Goal: Communication & Community: Answer question/provide support

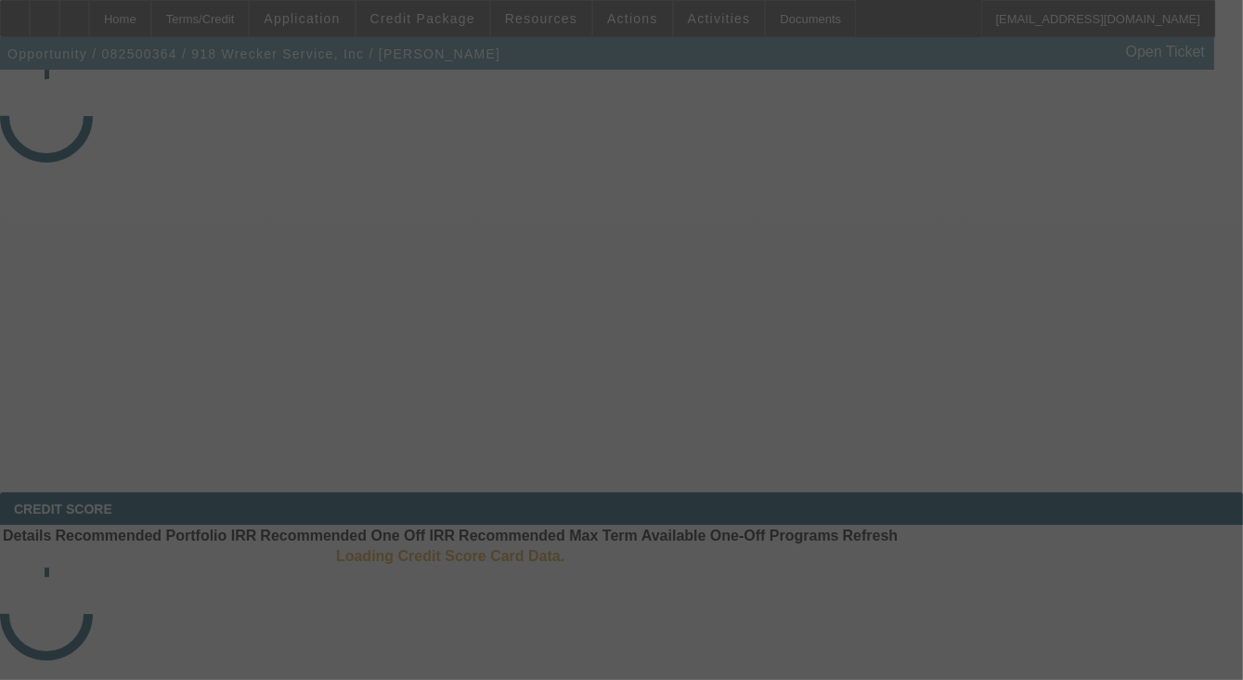
click at [1125, 268] on div at bounding box center [621, 340] width 1243 height 680
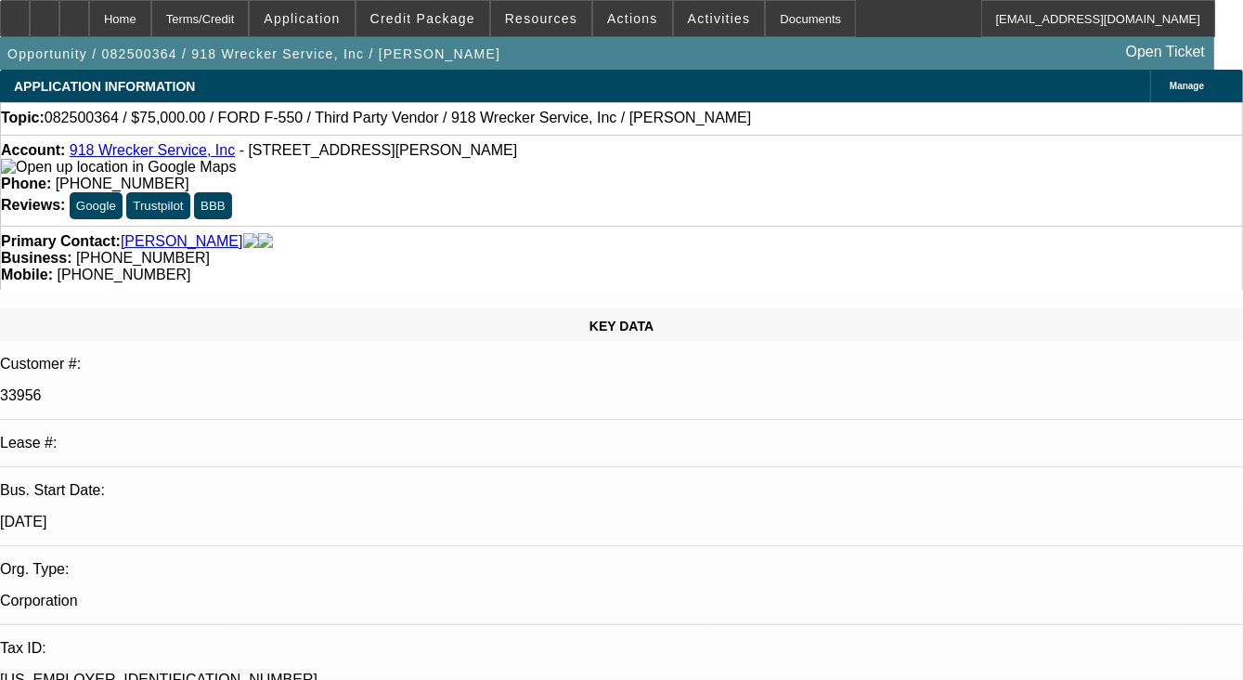
select select "0"
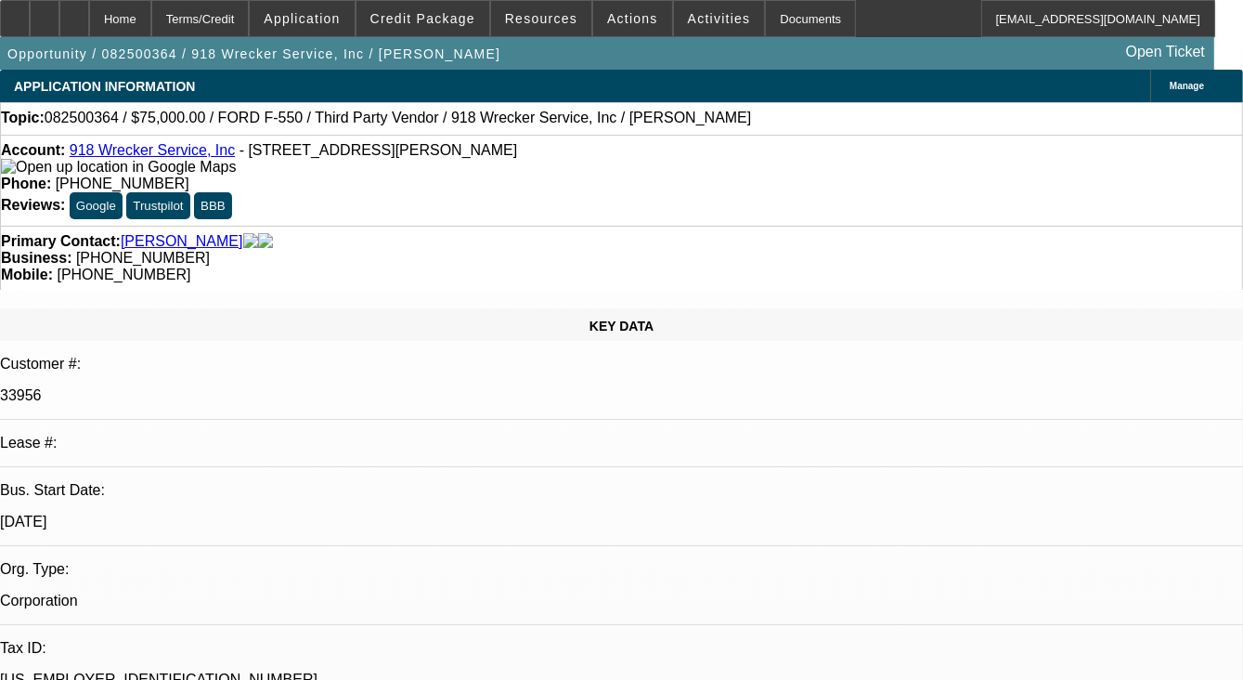
select select "0"
select select "1"
select select "6"
select select "1"
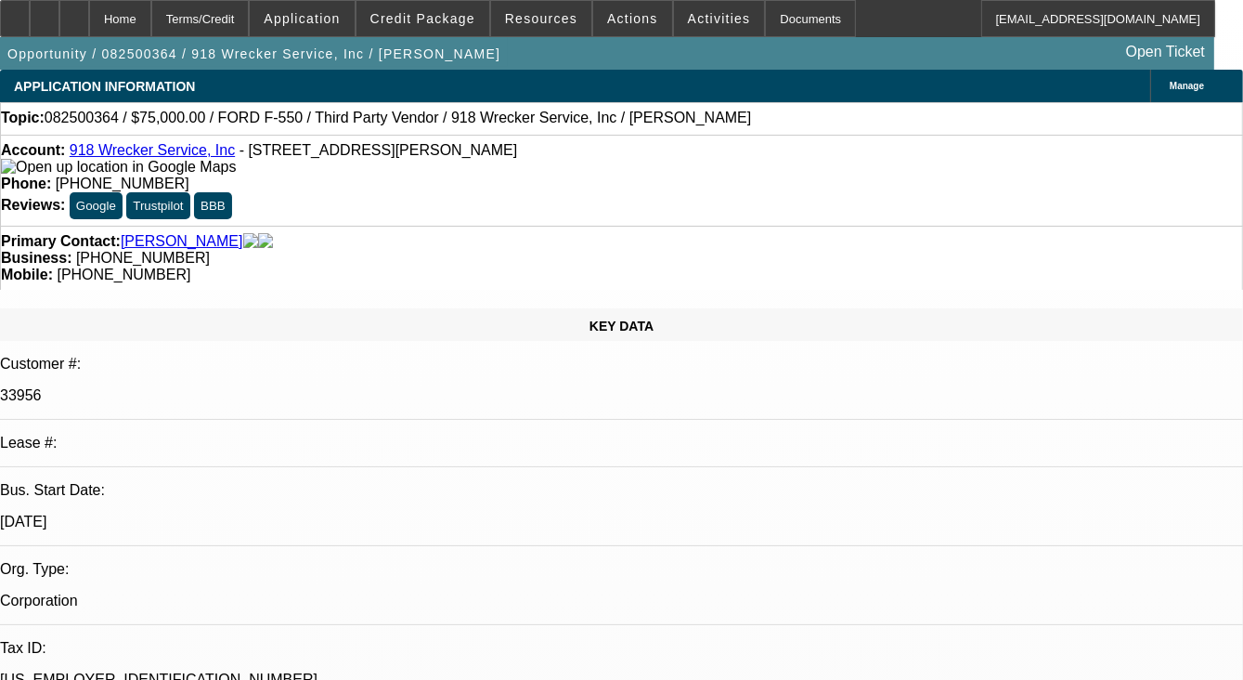
select select "1"
select select "6"
radio input "true"
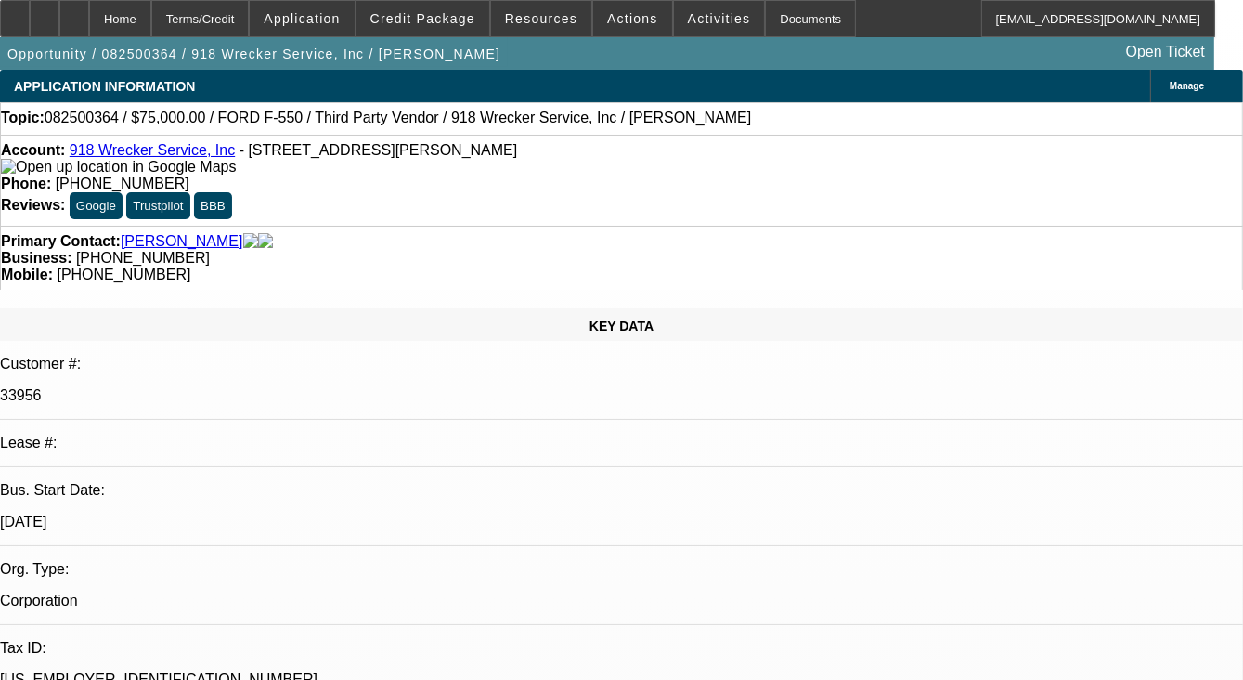
type textarea "BRAND NEW SERVICE DEAL, ONLY 1 PMT MADE SO FAR."
radio input "true"
select select "0"
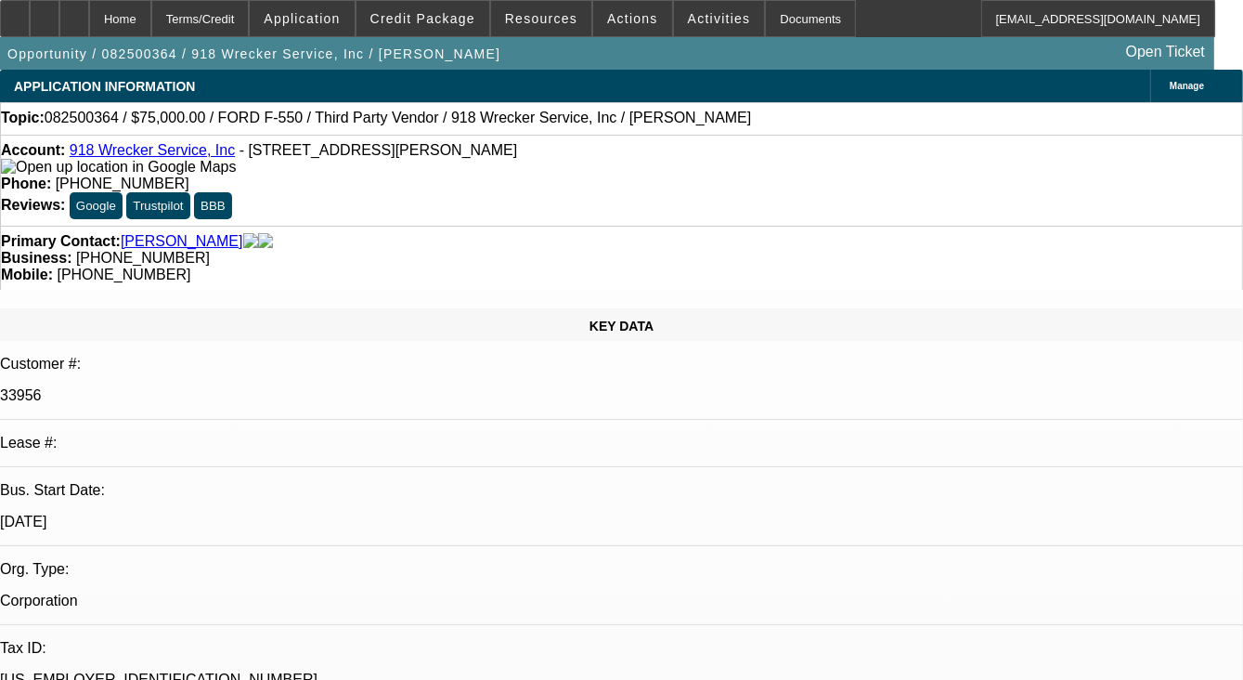
select select "0"
select select "1"
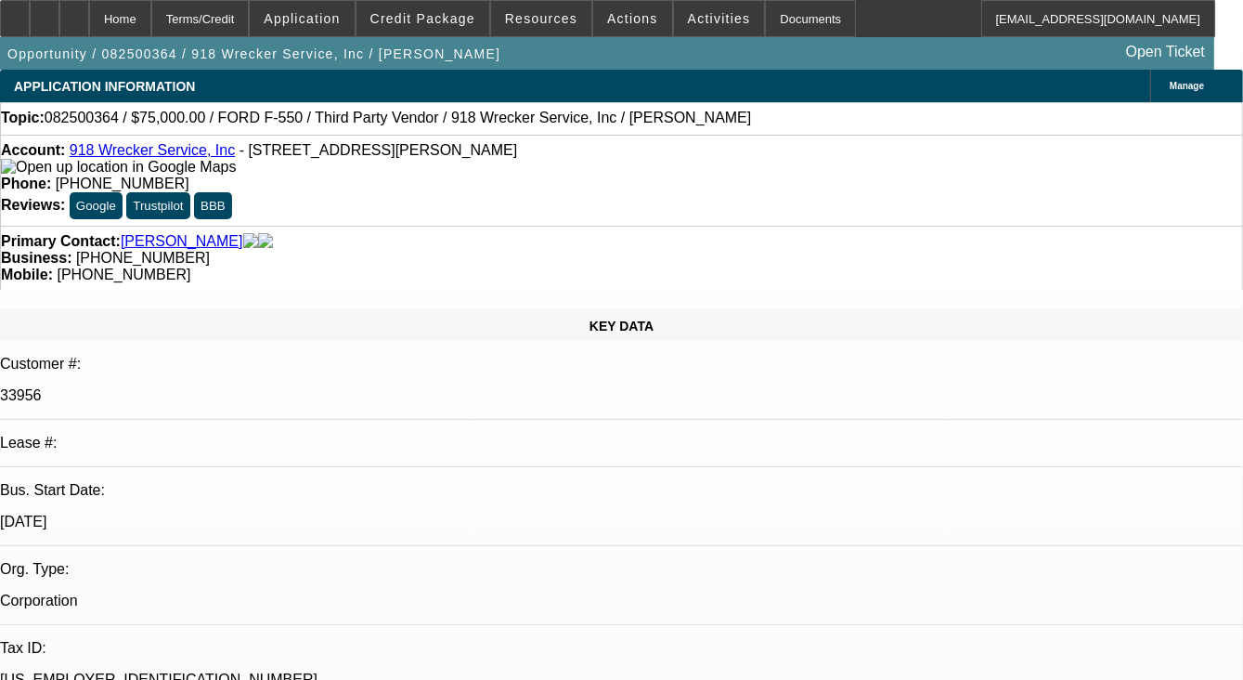
select select "1"
select select "6"
select select "1"
select select "6"
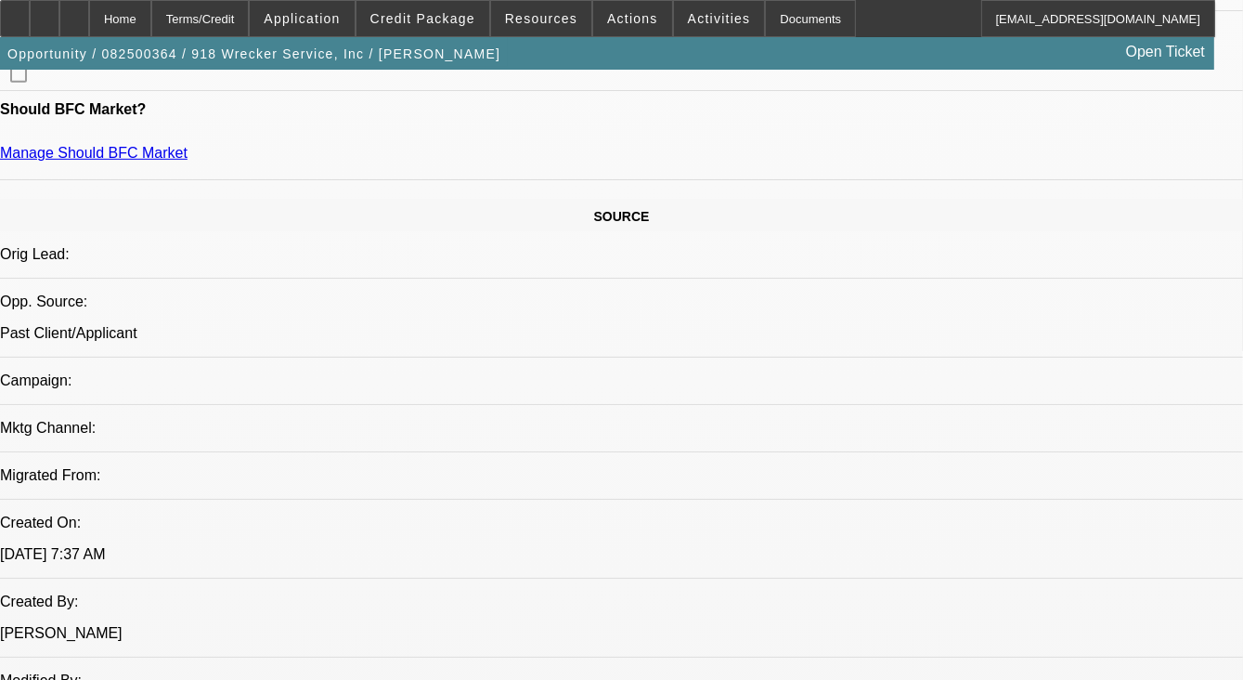
scroll to position [1114, 0]
